Goal: Answer question/provide support: Share knowledge or assist other users

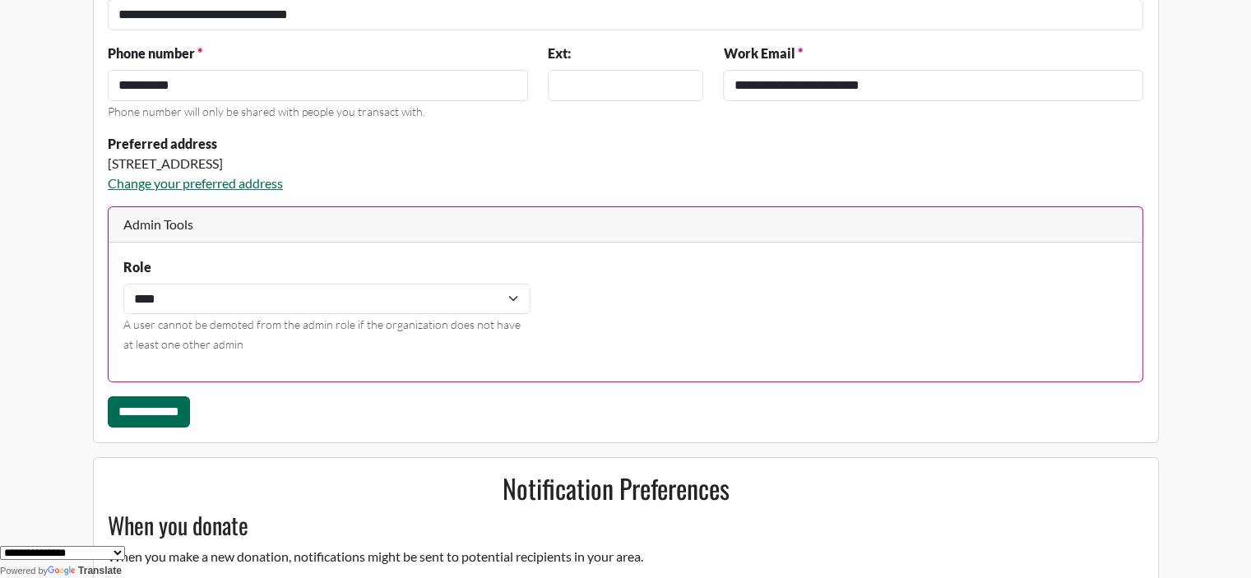
scroll to position [299, 0]
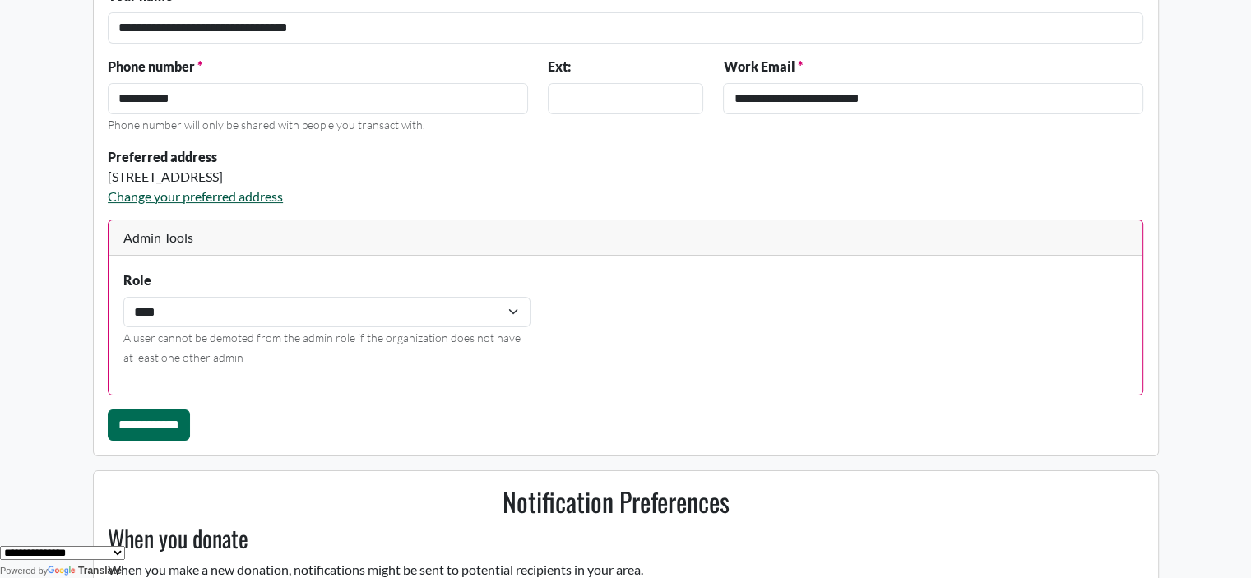
click at [225, 197] on link "Change your preferred address" at bounding box center [195, 196] width 175 height 16
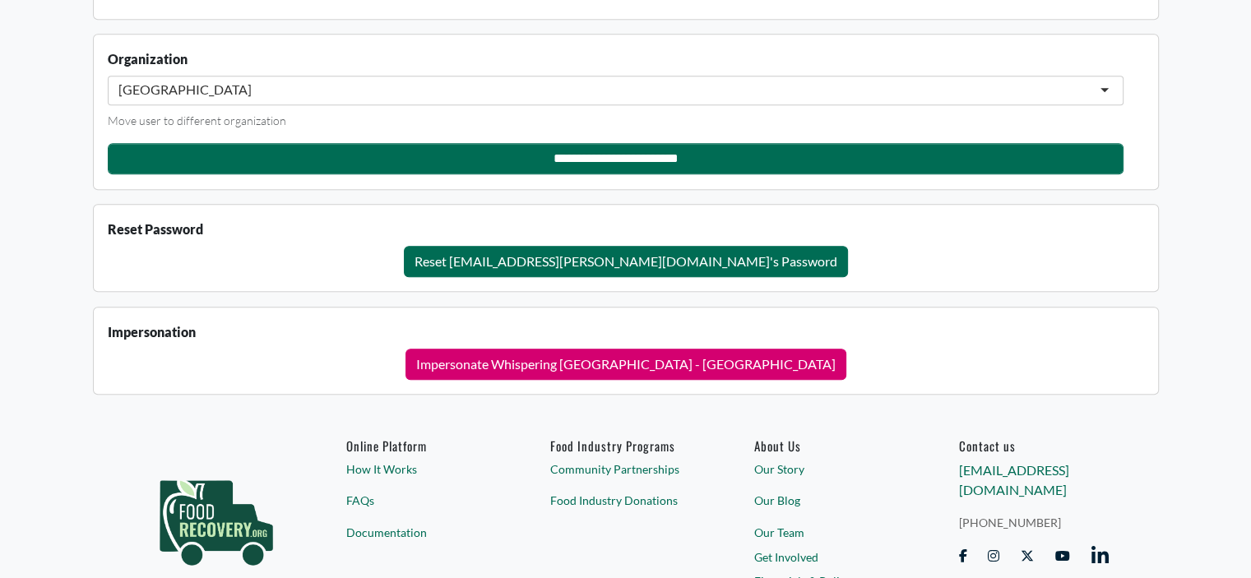
scroll to position [1697, 0]
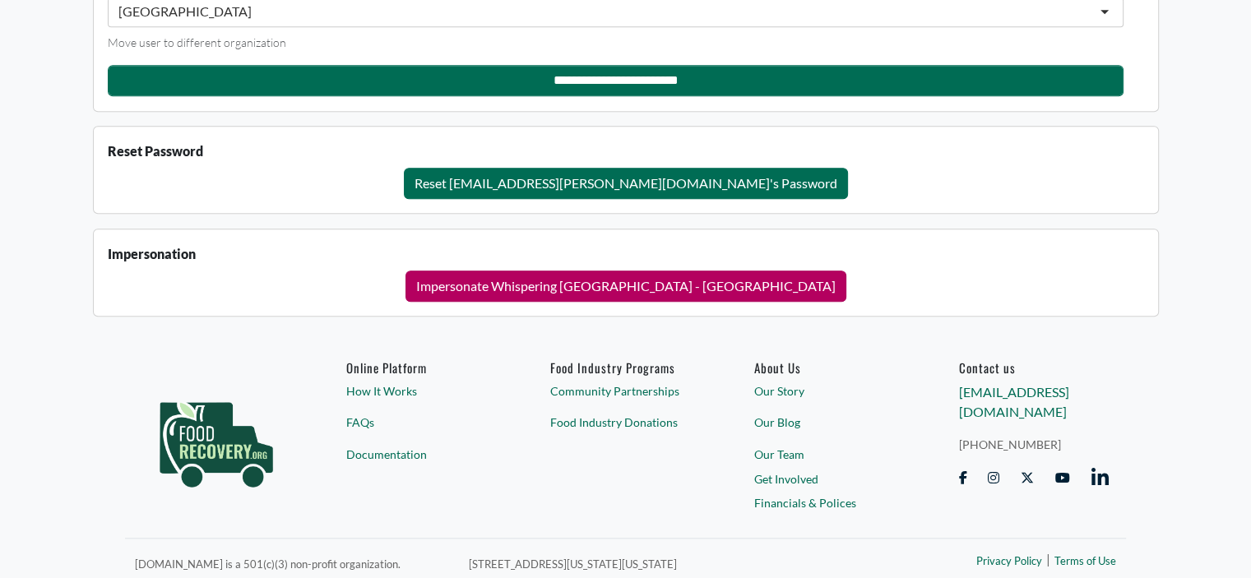
click at [533, 279] on button "Impersonate Whispering [GEOGRAPHIC_DATA] - [GEOGRAPHIC_DATA]" at bounding box center [626, 286] width 441 height 31
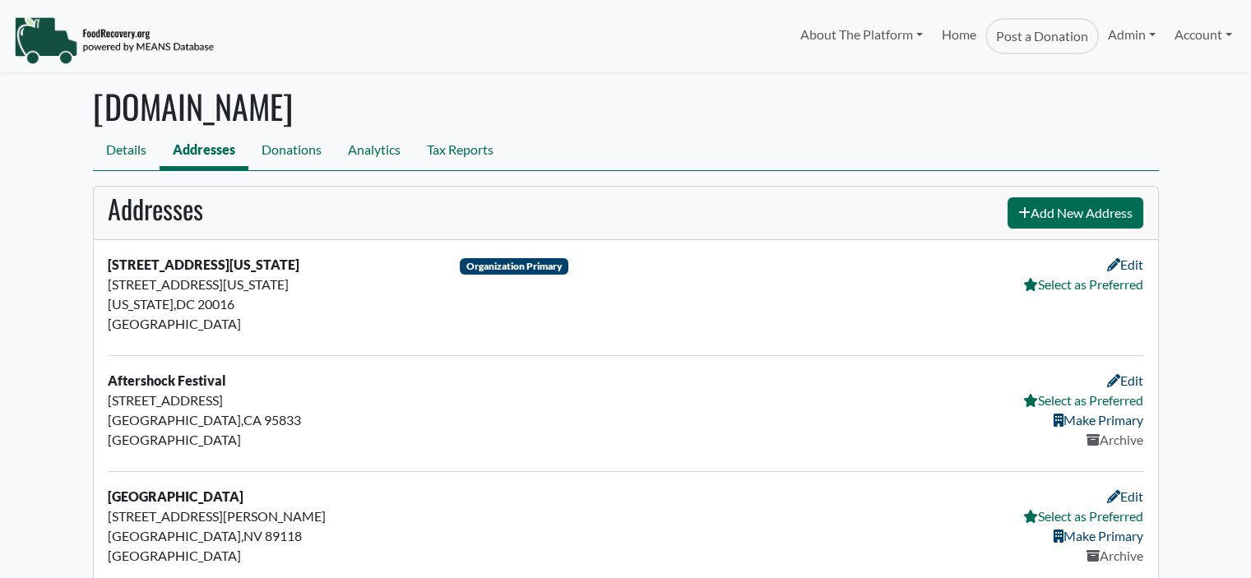
select select "Language Translate Widget"
click at [888, 119] on h1 "[DOMAIN_NAME]" at bounding box center [626, 105] width 1066 height 39
